Goal: Information Seeking & Learning: Learn about a topic

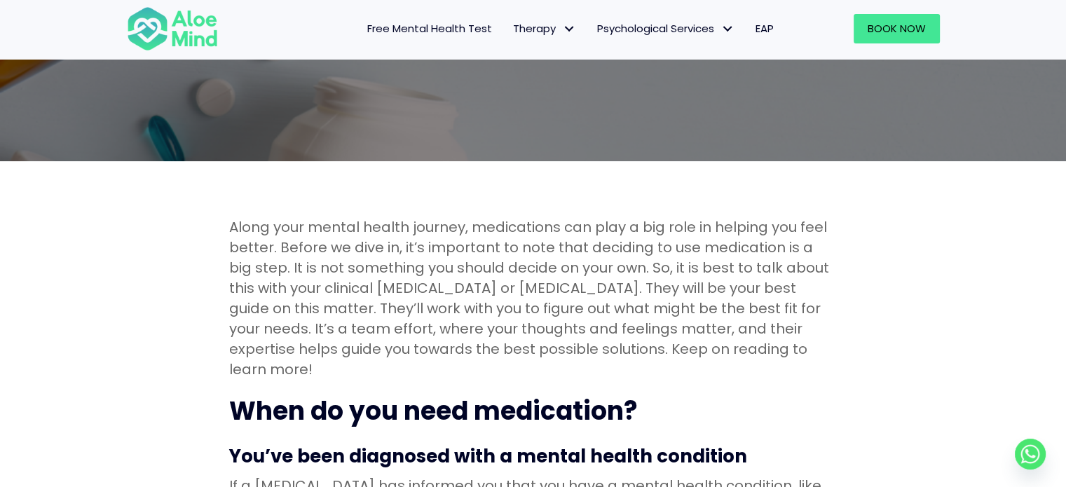
scroll to position [421, 0]
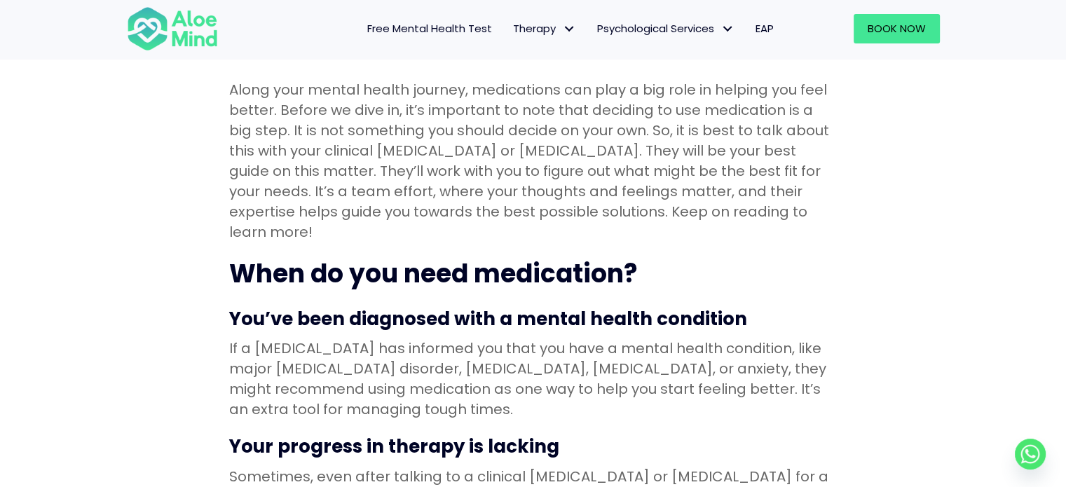
click at [440, 210] on p "Along your mental health journey, medications can play a big role in helping yo…" at bounding box center [533, 161] width 608 height 163
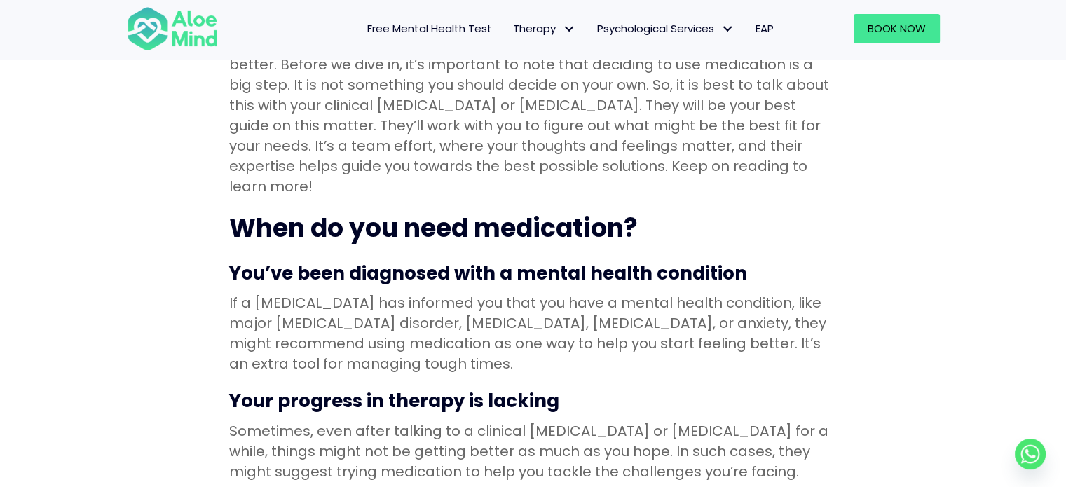
scroll to position [491, 0]
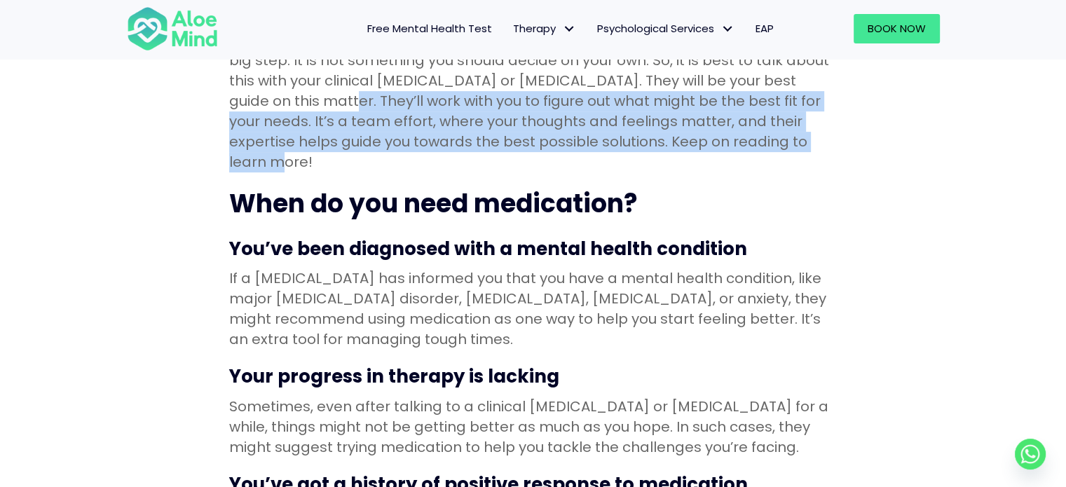
drag, startPoint x: 286, startPoint y: 100, endPoint x: 859, endPoint y: 151, distance: 574.9
click at [514, 116] on p "Along your mental health journey, medications can play a big role in helping yo…" at bounding box center [533, 91] width 608 height 163
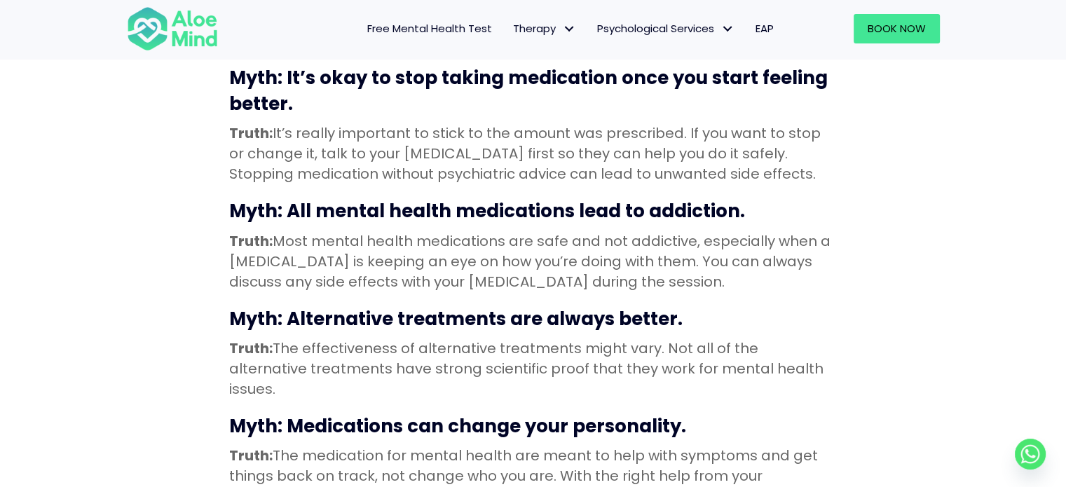
scroll to position [2944, 0]
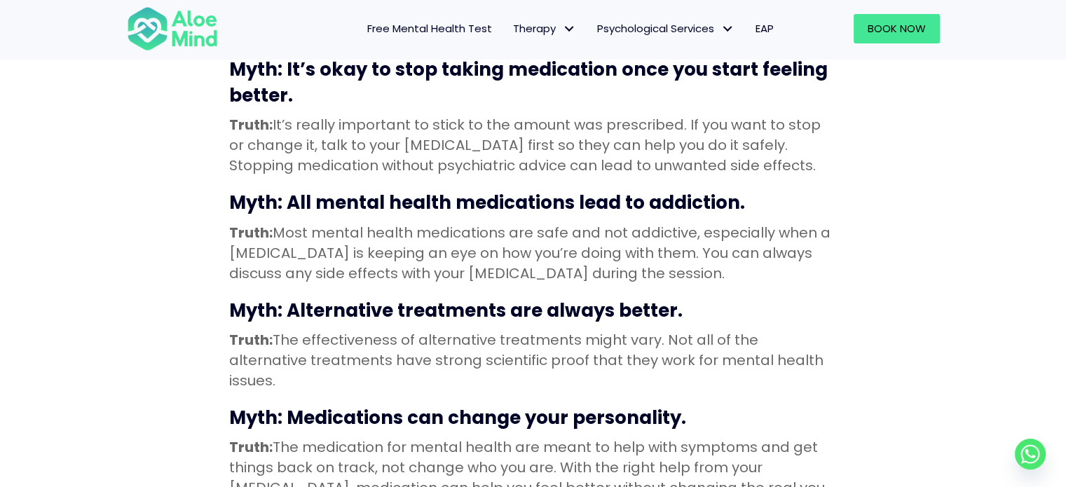
click at [583, 330] on p "Truth: The effectiveness of alternative treatments might vary. Not all of the a…" at bounding box center [533, 360] width 608 height 61
click at [573, 405] on h3 "Myth: Medications can change your personality." at bounding box center [533, 417] width 608 height 25
click at [571, 437] on p "Truth: The medication for mental health are meant to help with symptoms and get…" at bounding box center [533, 467] width 608 height 61
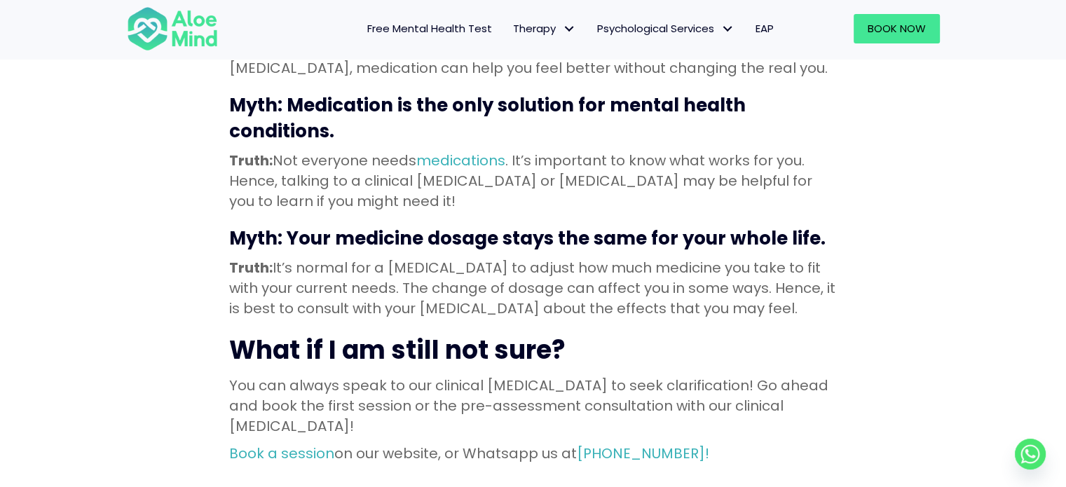
scroll to position [3364, 0]
click at [542, 443] on p "Book a session on our website, or Whatsapp us at [PHONE_NUMBER]!" at bounding box center [533, 453] width 608 height 20
click at [547, 375] on p "You can always speak to our clinical [MEDICAL_DATA] to seek clarification! Go a…" at bounding box center [533, 405] width 608 height 61
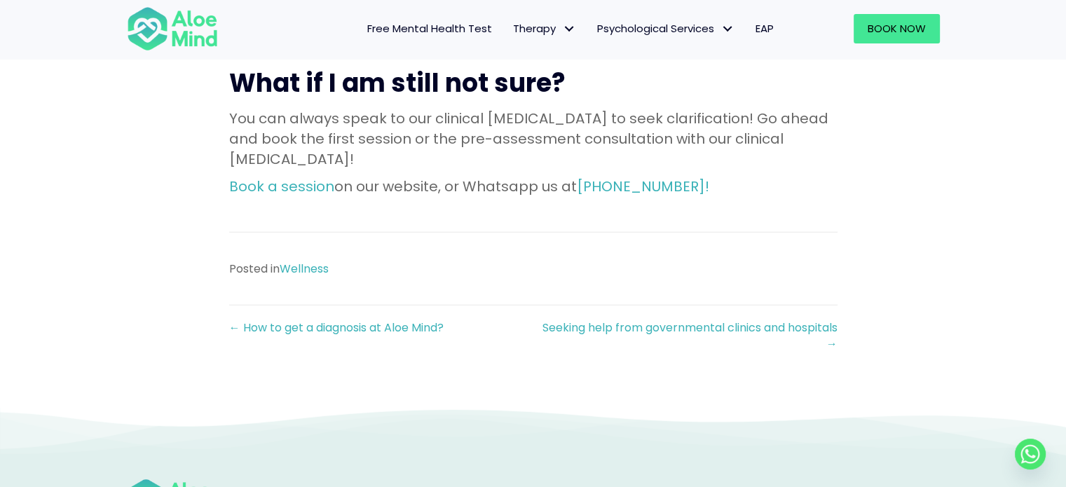
scroll to position [3645, 0]
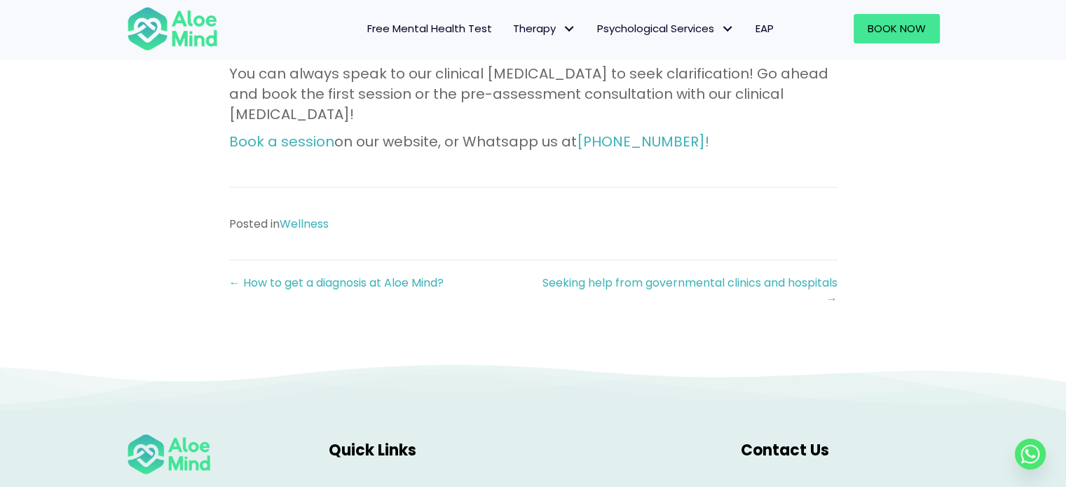
scroll to position [3575, 0]
